Goal: Check status: Check status

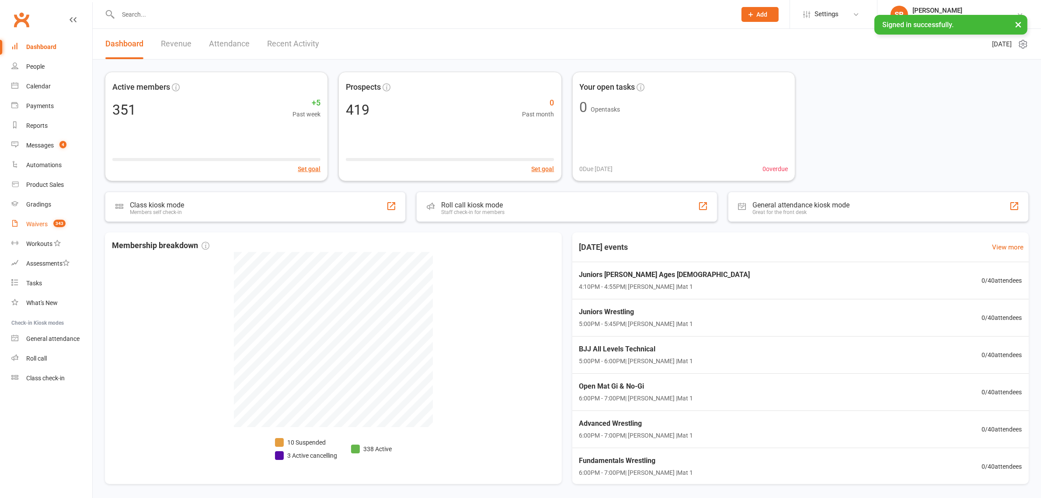
click at [33, 225] on div "Waivers" at bounding box center [36, 223] width 21 height 7
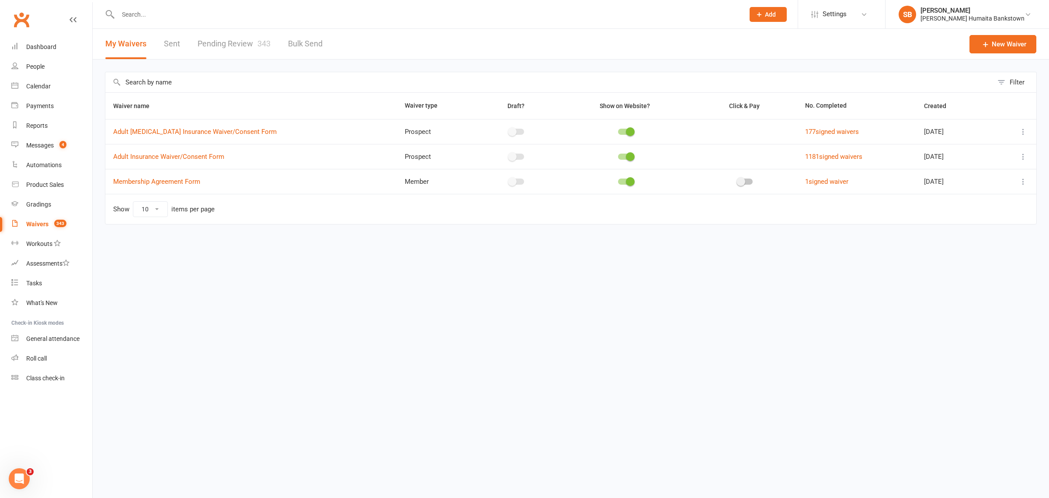
click at [257, 46] on span "343" at bounding box center [263, 43] width 13 height 9
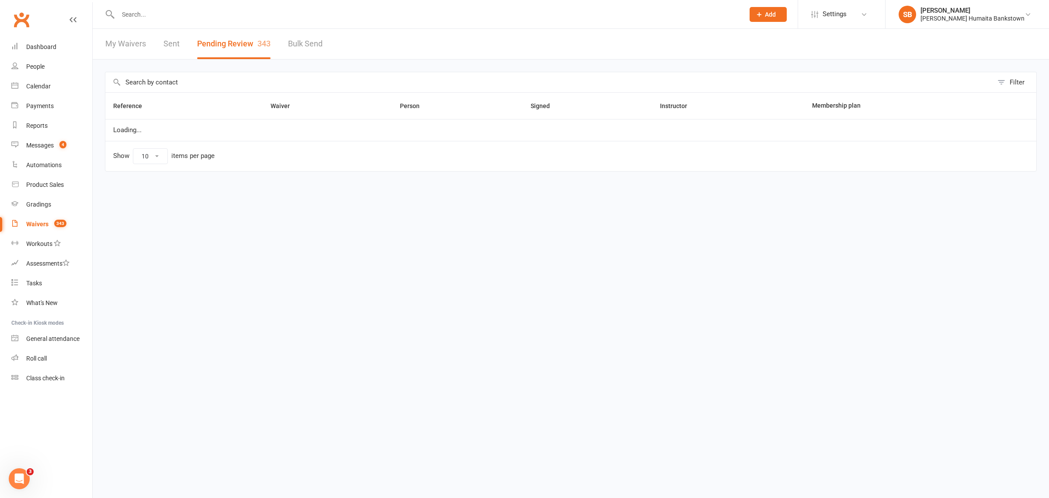
select select "50"
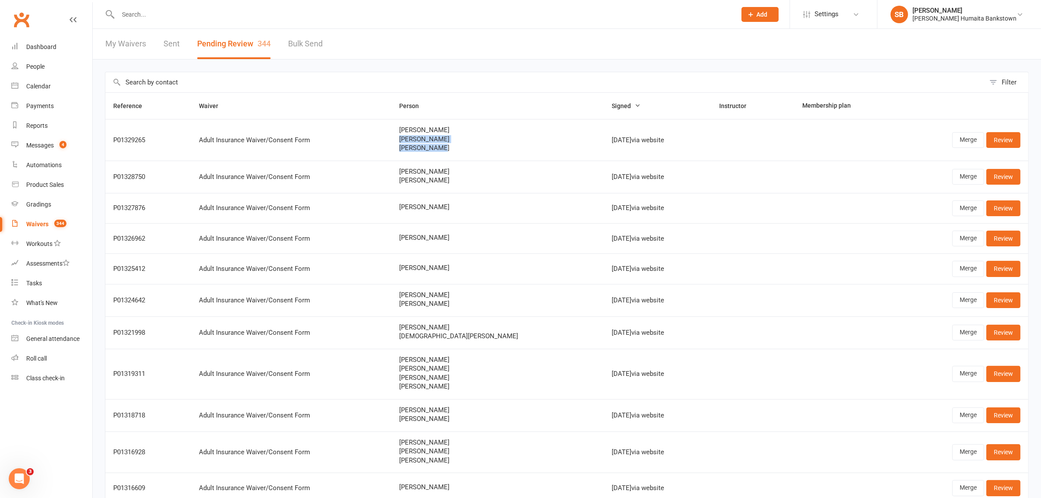
drag, startPoint x: 460, startPoint y: 150, endPoint x: 404, endPoint y: 140, distance: 56.8
click at [404, 140] on td "[PERSON_NAME] [PERSON_NAME] [PERSON_NAME]" at bounding box center [497, 140] width 212 height 42
